Goal: Task Accomplishment & Management: Manage account settings

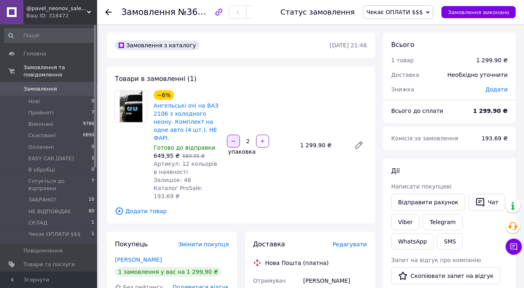
click at [232, 138] on icon "button" at bounding box center [234, 141] width 6 height 6
type input "1"
click at [215, 284] on span "Подивитися відгук" at bounding box center [201, 287] width 56 height 6
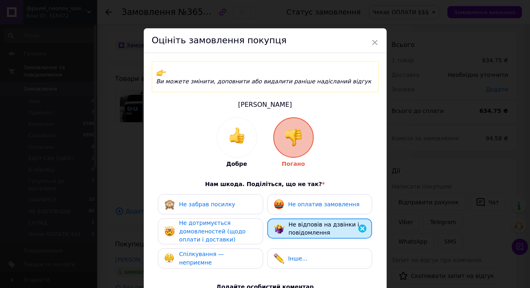
click at [204, 220] on span "Не дотримується домовленостей (щодо оплати і доставки)" at bounding box center [212, 231] width 66 height 23
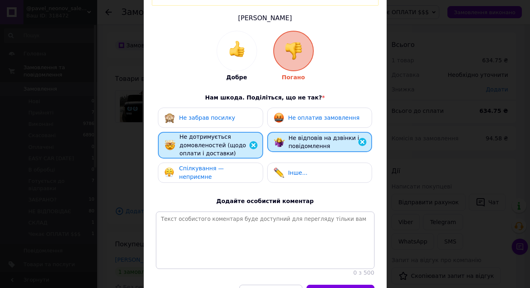
scroll to position [117, 0]
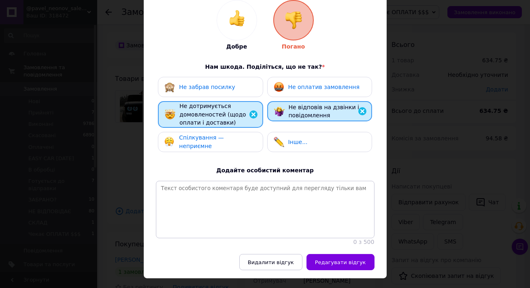
click at [241, 82] on div "Не забрав посилку" at bounding box center [210, 87] width 92 height 11
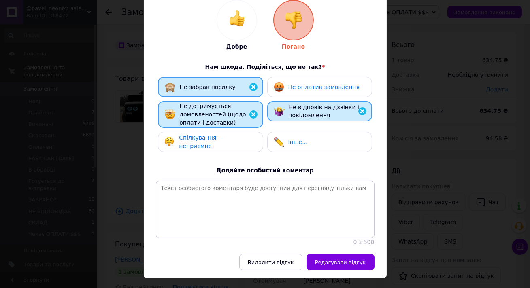
click at [287, 103] on div "Не відповів на дзвінки і повідомлення" at bounding box center [319, 111] width 91 height 17
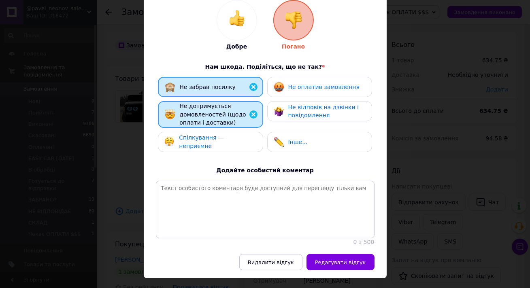
click at [242, 106] on div "Не дотримується домовленостей (щодо оплати і доставки)" at bounding box center [217, 114] width 77 height 25
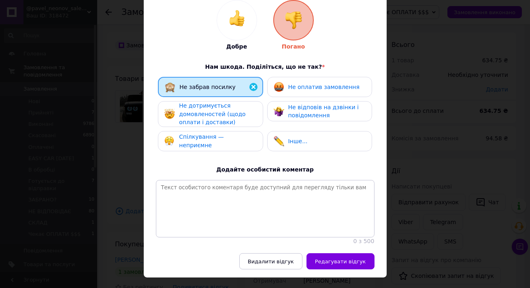
click at [242, 106] on div "Не дотримується домовленостей (щодо оплати і доставки)" at bounding box center [217, 114] width 77 height 25
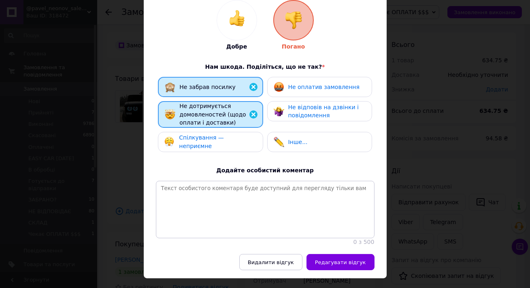
click at [288, 105] on span "Не відповів на дзвінки і повідомлення" at bounding box center [323, 111] width 70 height 15
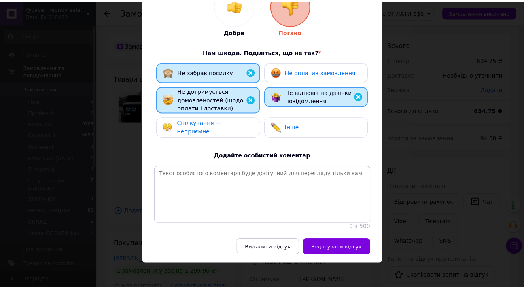
scroll to position [137, 0]
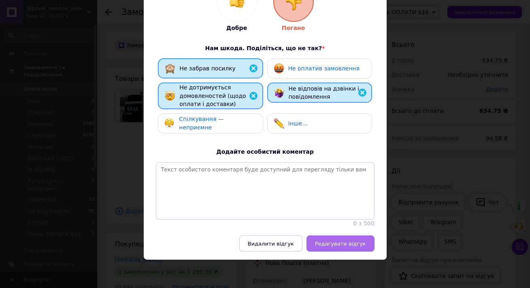
click at [334, 243] on span "Редагувати відгук" at bounding box center [340, 244] width 51 height 6
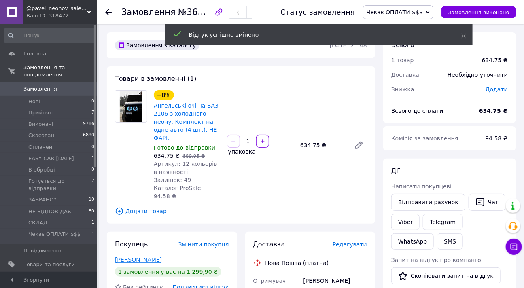
click at [132, 257] on link "[PERSON_NAME]" at bounding box center [138, 260] width 47 height 6
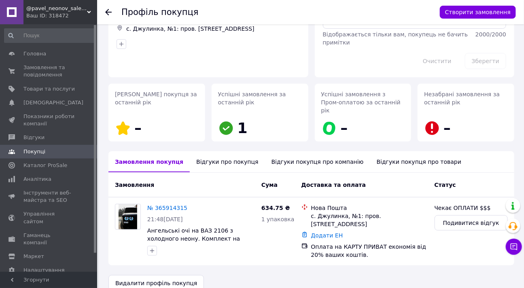
scroll to position [65, 0]
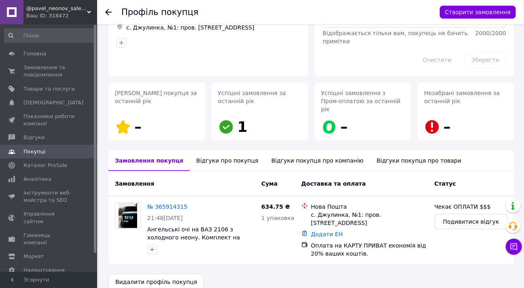
click at [210, 152] on div "Відгуки про покупця" at bounding box center [227, 160] width 75 height 21
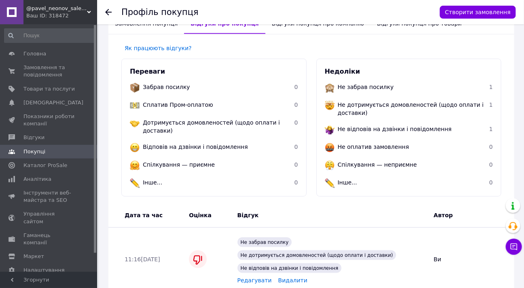
scroll to position [219, 0]
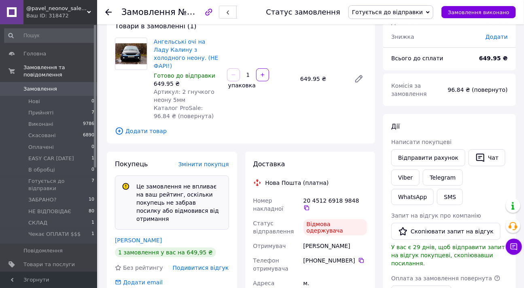
scroll to position [123, 0]
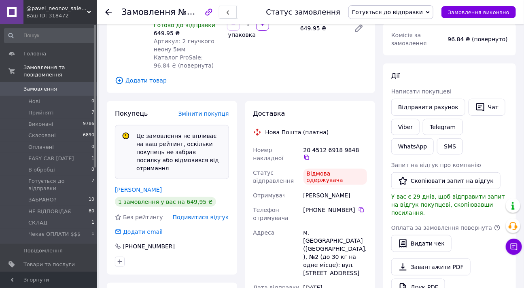
click at [210, 214] on span "Подивитися відгук" at bounding box center [201, 217] width 56 height 6
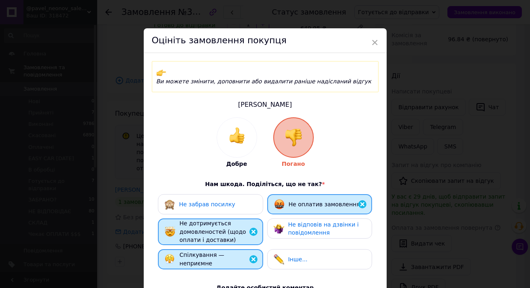
click at [502, 150] on div "× Оцініть замовлення покупця Ви можете змінити, доповнити або видалити раніше н…" at bounding box center [265, 144] width 530 height 288
